Goal: Entertainment & Leisure: Consume media (video, audio)

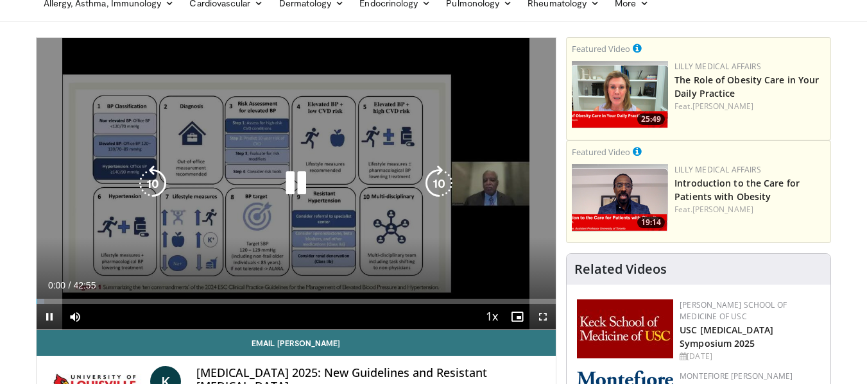
scroll to position [62, 0]
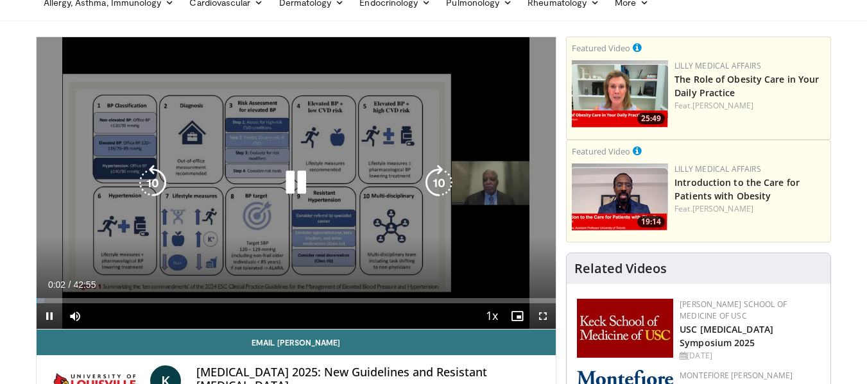
click at [293, 177] on icon "Video Player" at bounding box center [296, 183] width 36 height 36
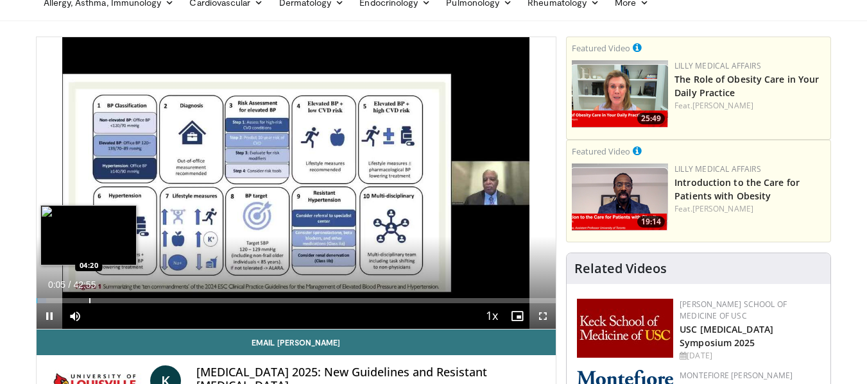
click at [89, 298] on div "Progress Bar" at bounding box center [89, 300] width 1 height 5
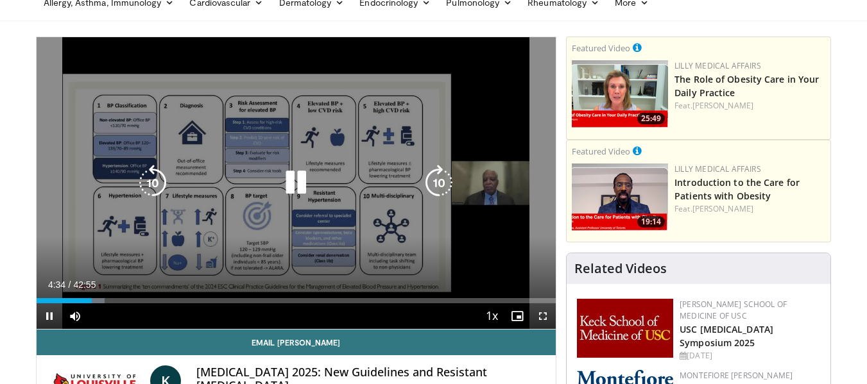
click at [346, 230] on div "10 seconds Tap to unmute" at bounding box center [297, 183] width 520 height 292
click at [443, 180] on icon "Video Player" at bounding box center [439, 183] width 36 height 36
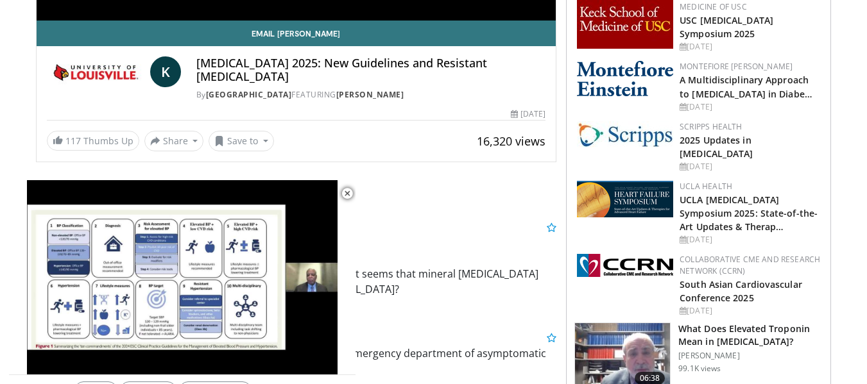
scroll to position [372, 0]
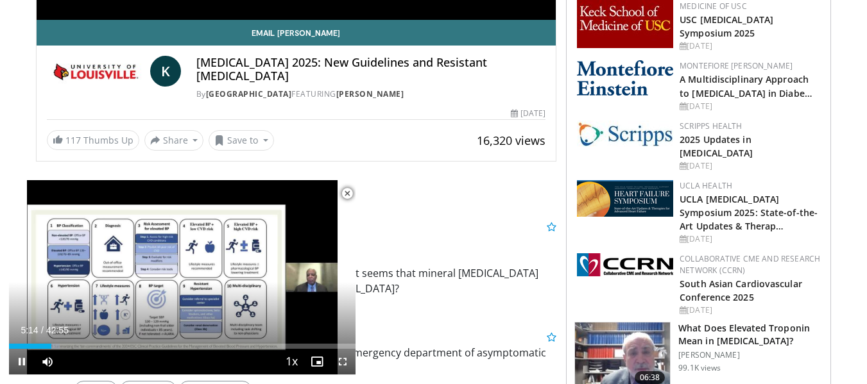
click at [346, 190] on span "Video Player" at bounding box center [347, 194] width 26 height 26
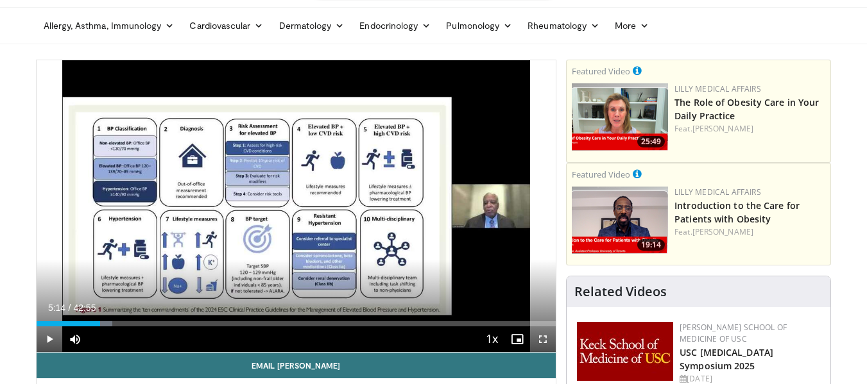
scroll to position [21, 0]
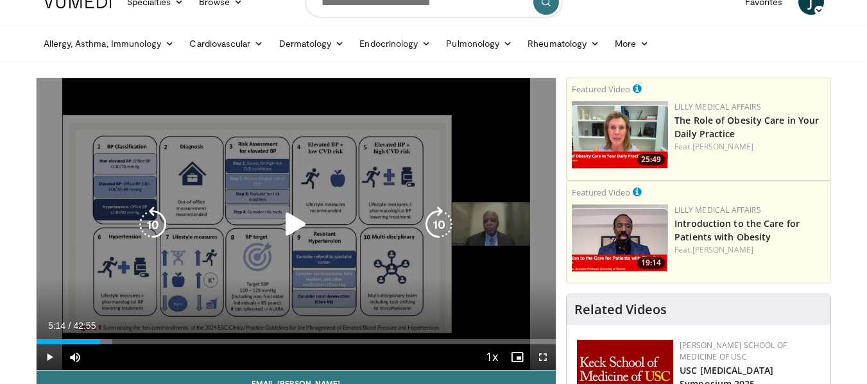
click at [275, 214] on div "Video Player" at bounding box center [296, 225] width 312 height 26
click at [288, 220] on icon "Video Player" at bounding box center [296, 225] width 36 height 36
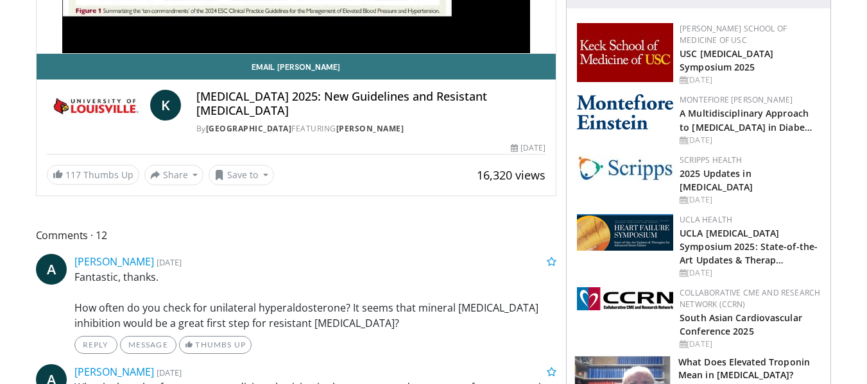
scroll to position [0, 0]
